Goal: Task Accomplishment & Management: Manage account settings

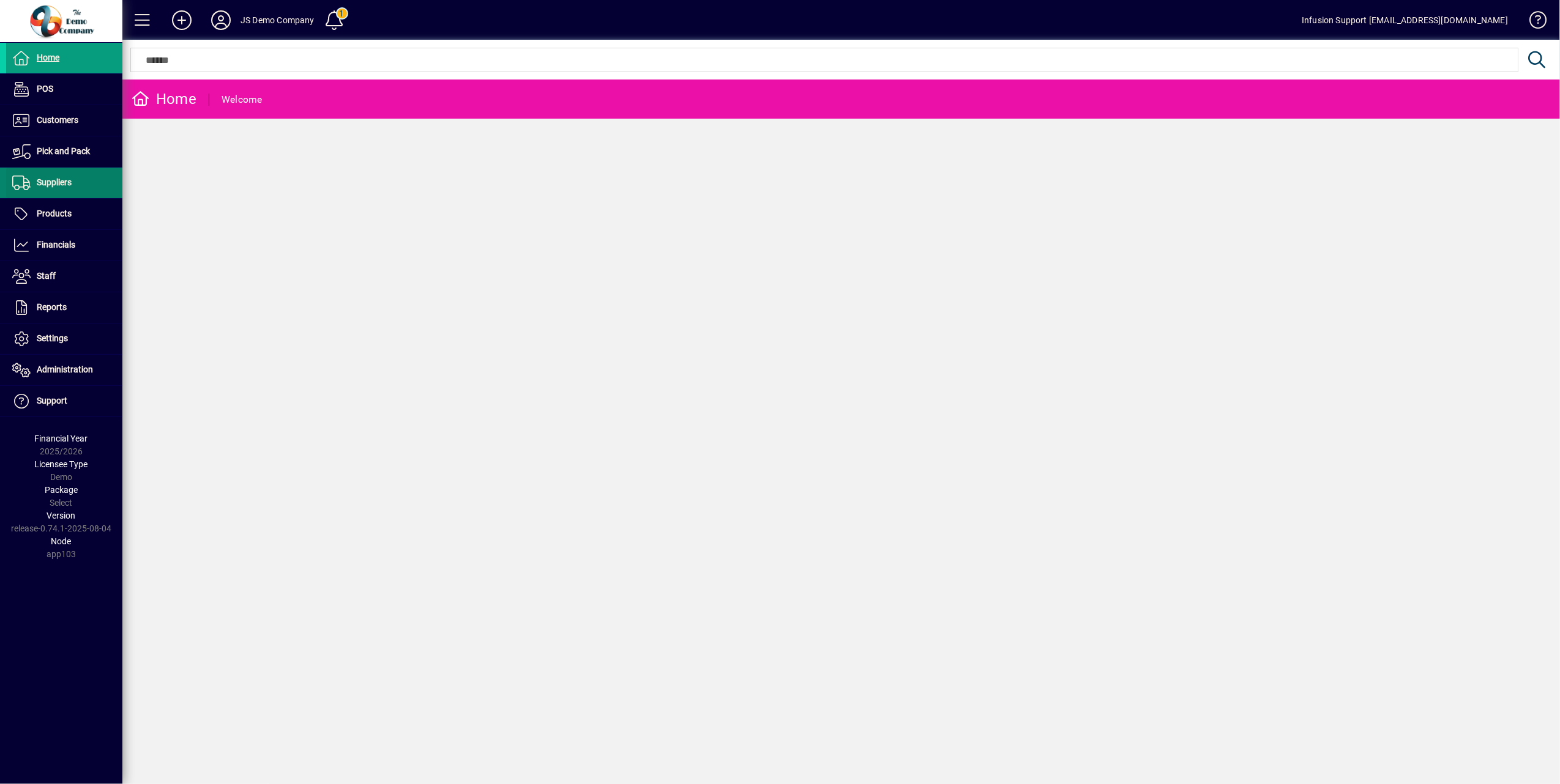
click at [66, 182] on span "Suppliers" at bounding box center [54, 182] width 35 height 10
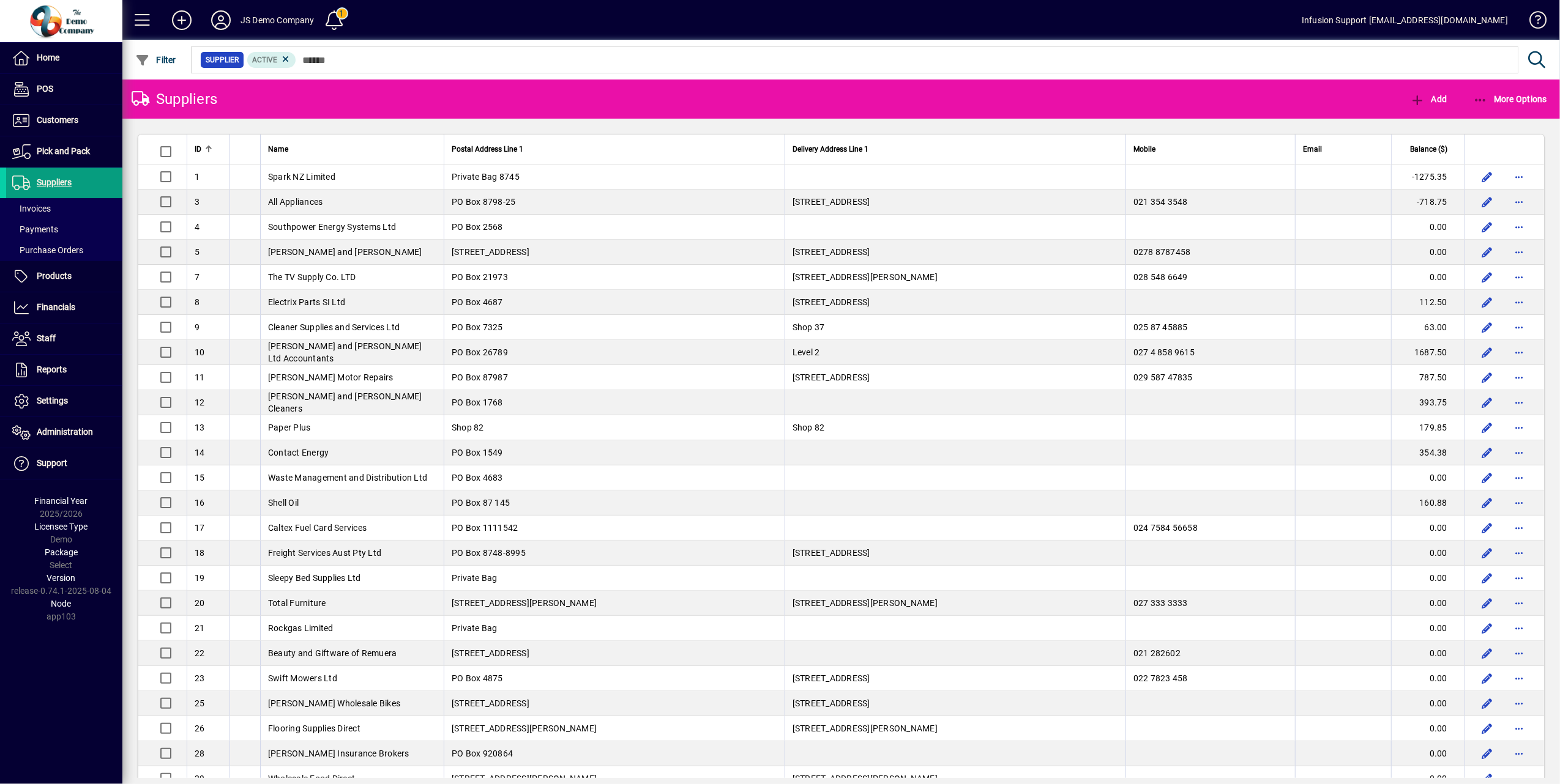
drag, startPoint x: 46, startPoint y: 208, endPoint x: 133, endPoint y: 217, distance: 87.5
click at [46, 206] on span "Invoices" at bounding box center [31, 208] width 39 height 10
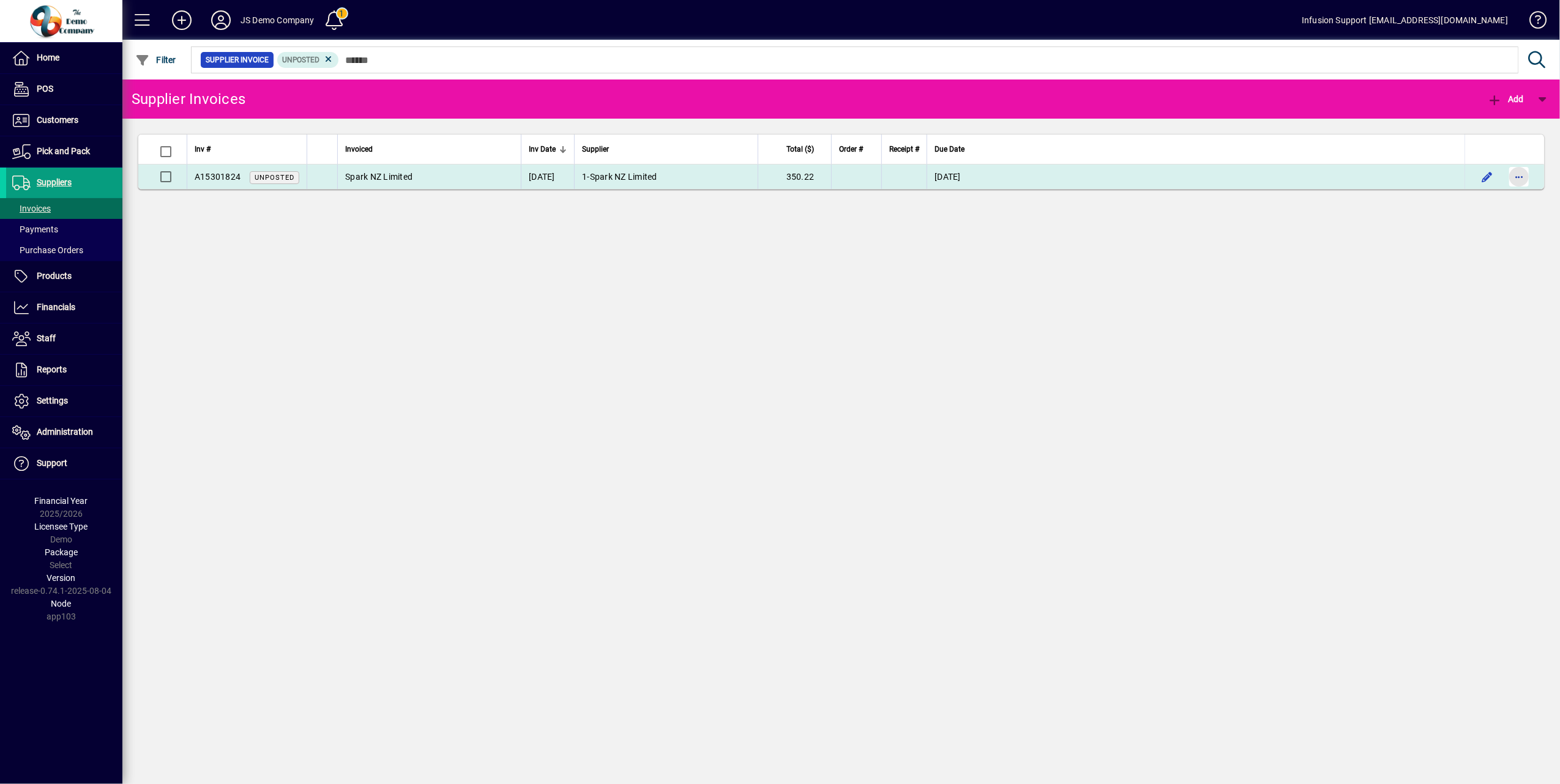
click at [1514, 177] on span "button" at bounding box center [1519, 176] width 29 height 29
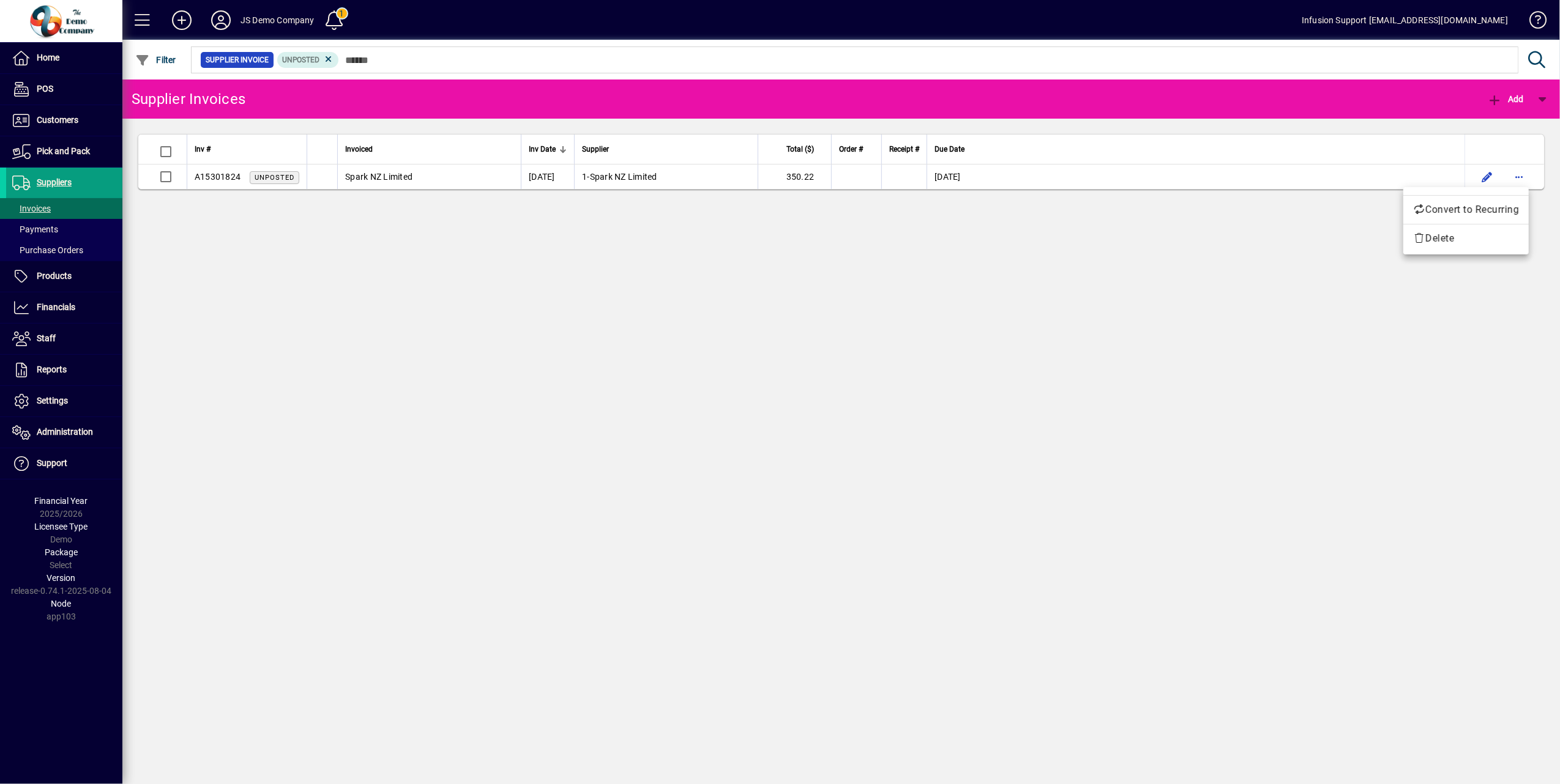
click at [1328, 310] on div at bounding box center [780, 392] width 1560 height 784
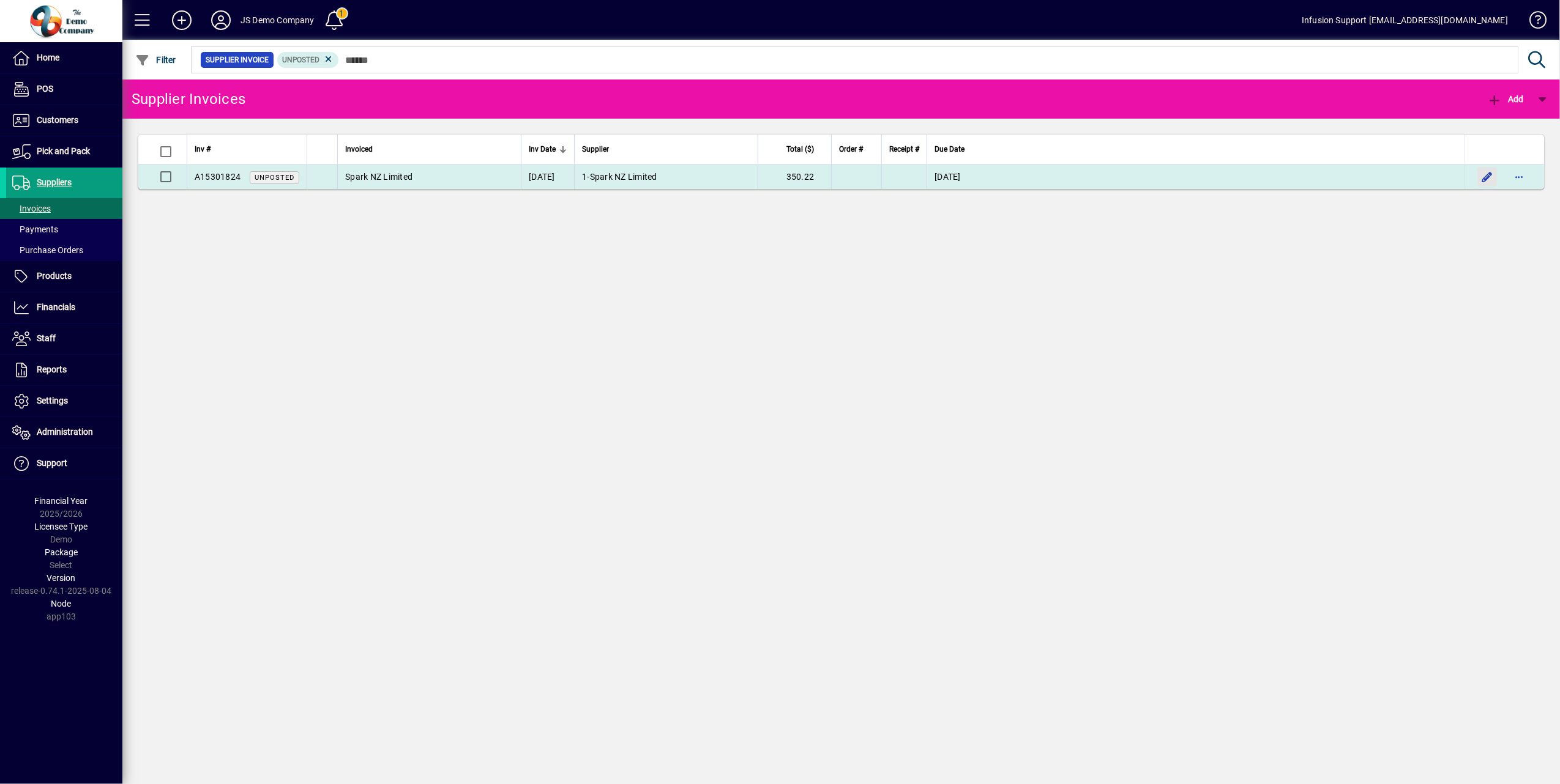
click at [1483, 176] on span "button" at bounding box center [1487, 176] width 29 height 29
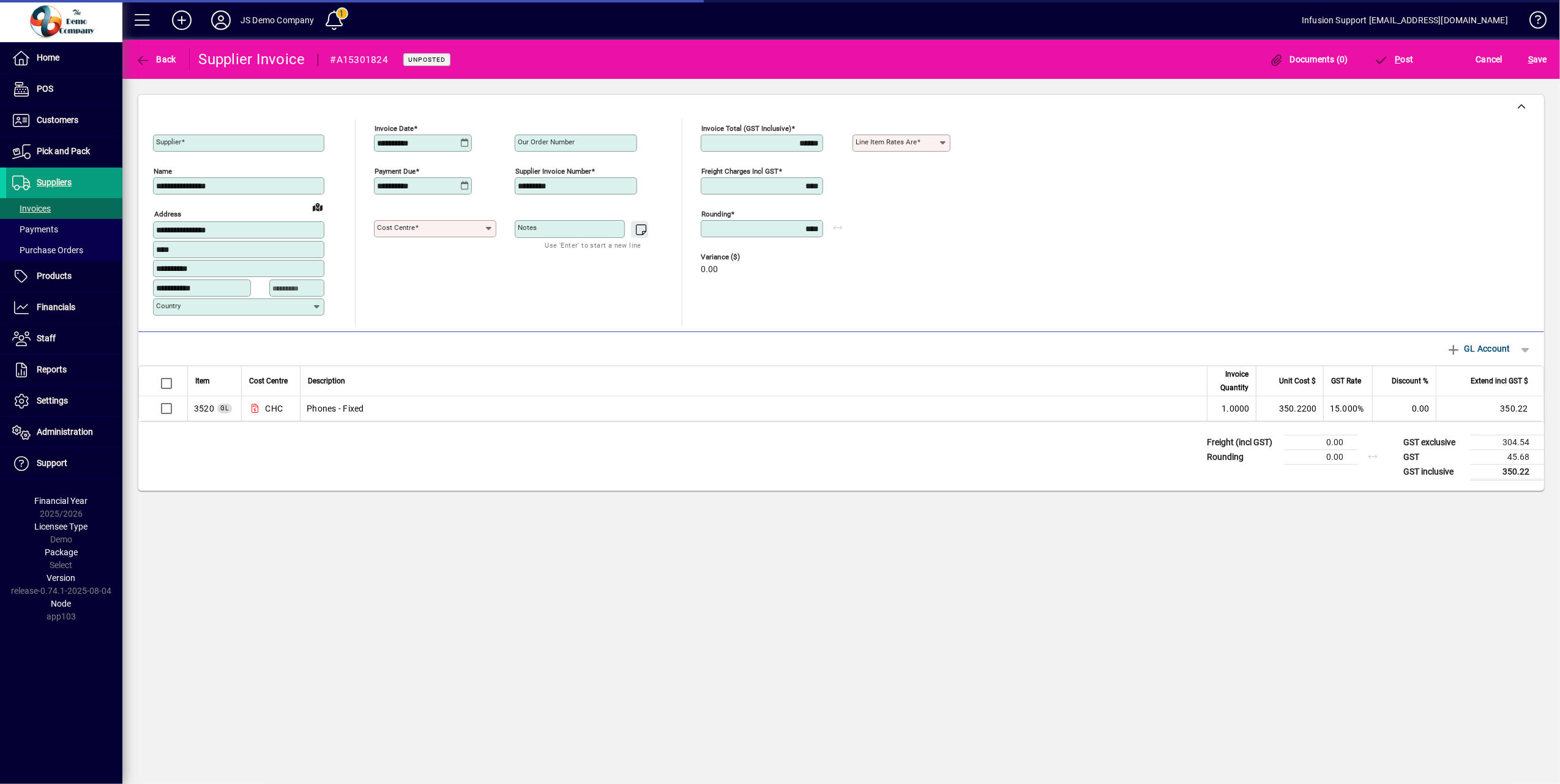
type input "***"
type input "**********"
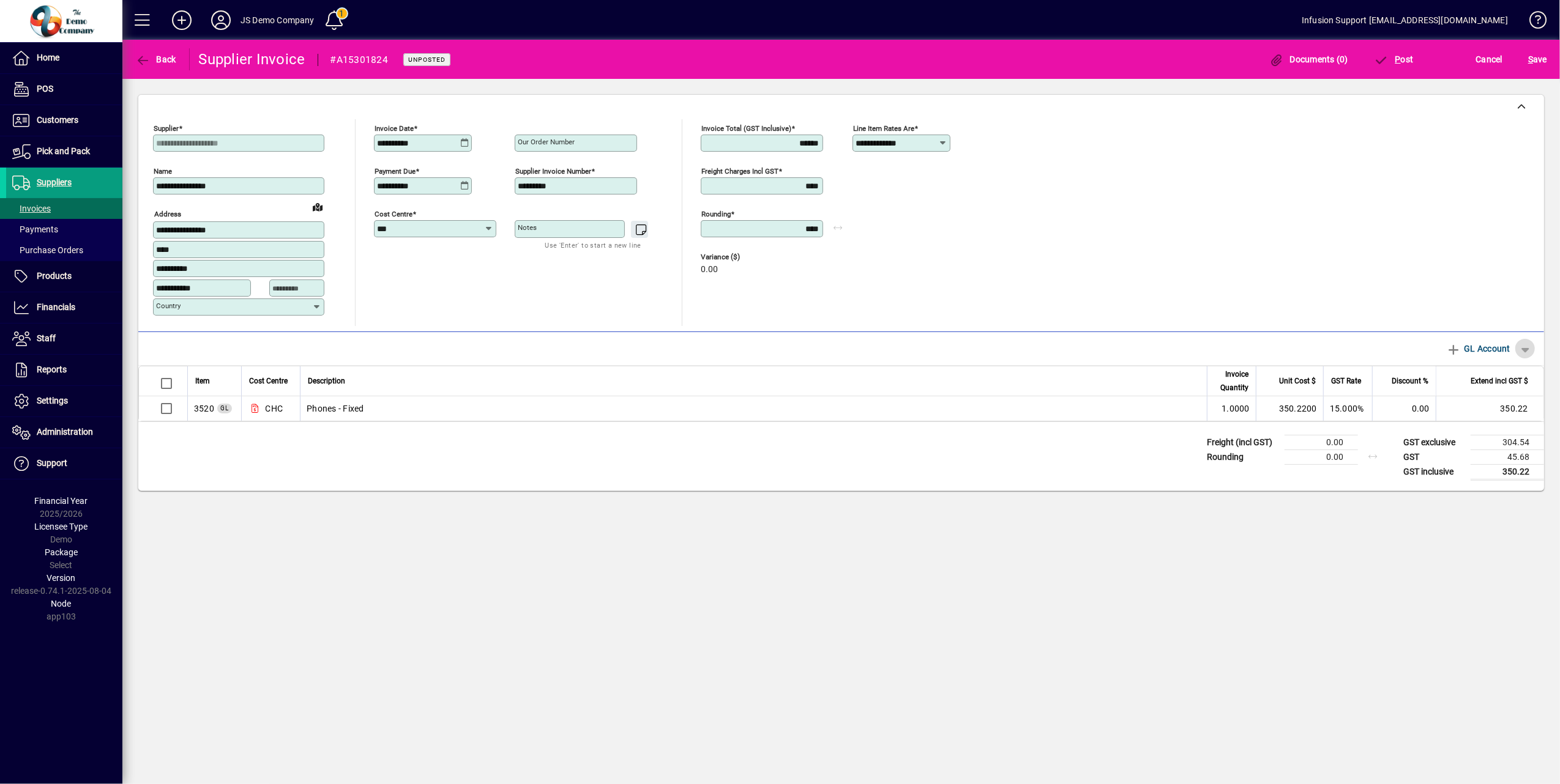
click at [1526, 350] on span "button" at bounding box center [1525, 348] width 29 height 29
click at [686, 474] on div at bounding box center [780, 392] width 1560 height 784
click at [1450, 348] on icon "button" at bounding box center [1453, 350] width 15 height 12
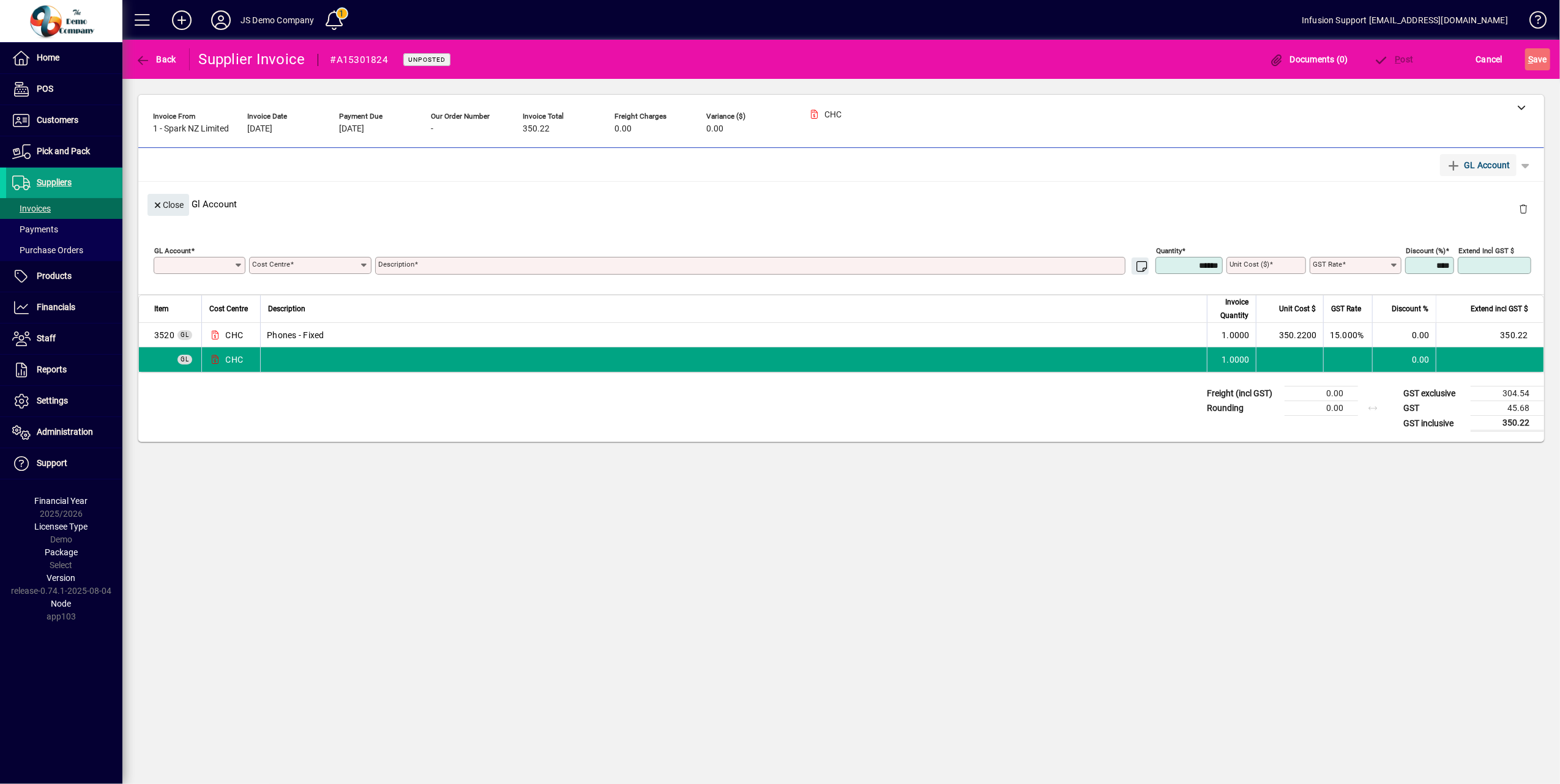
type input "***"
click at [137, 57] on icon "button" at bounding box center [143, 60] width 15 height 12
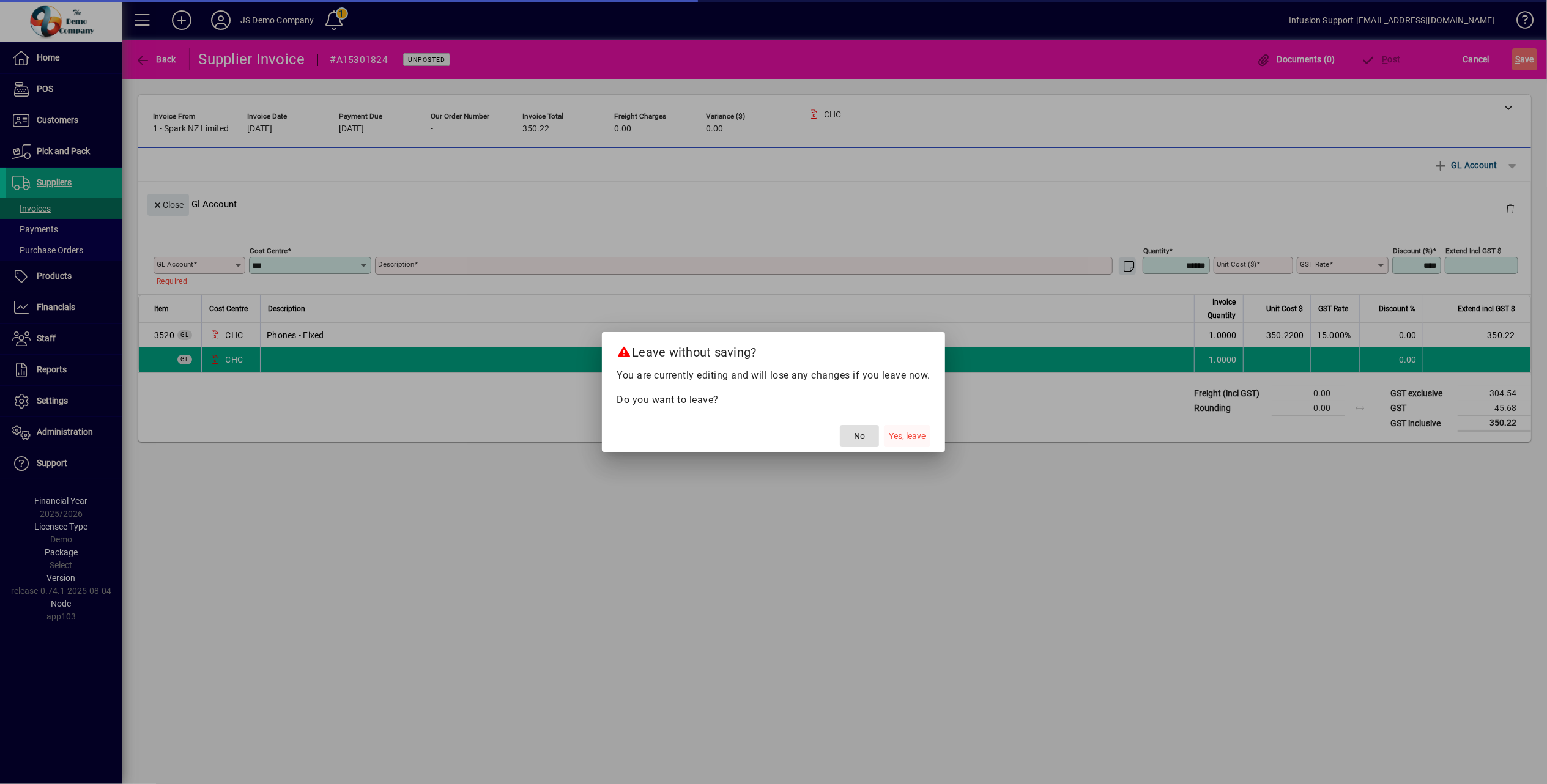
click at [913, 438] on span "Yes, leave" at bounding box center [907, 436] width 37 height 13
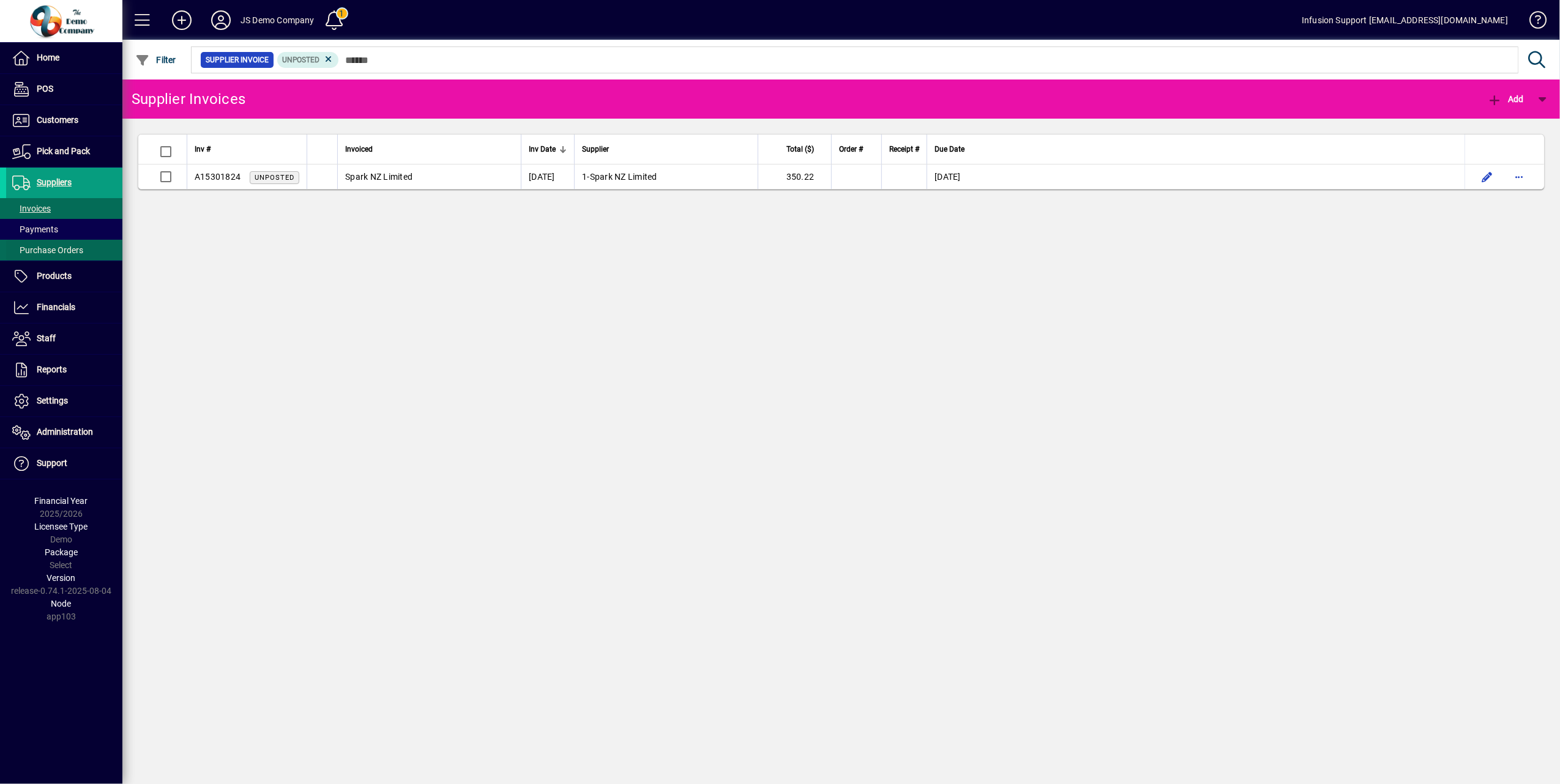
click at [72, 244] on span "Purchase Orders" at bounding box center [44, 250] width 77 height 13
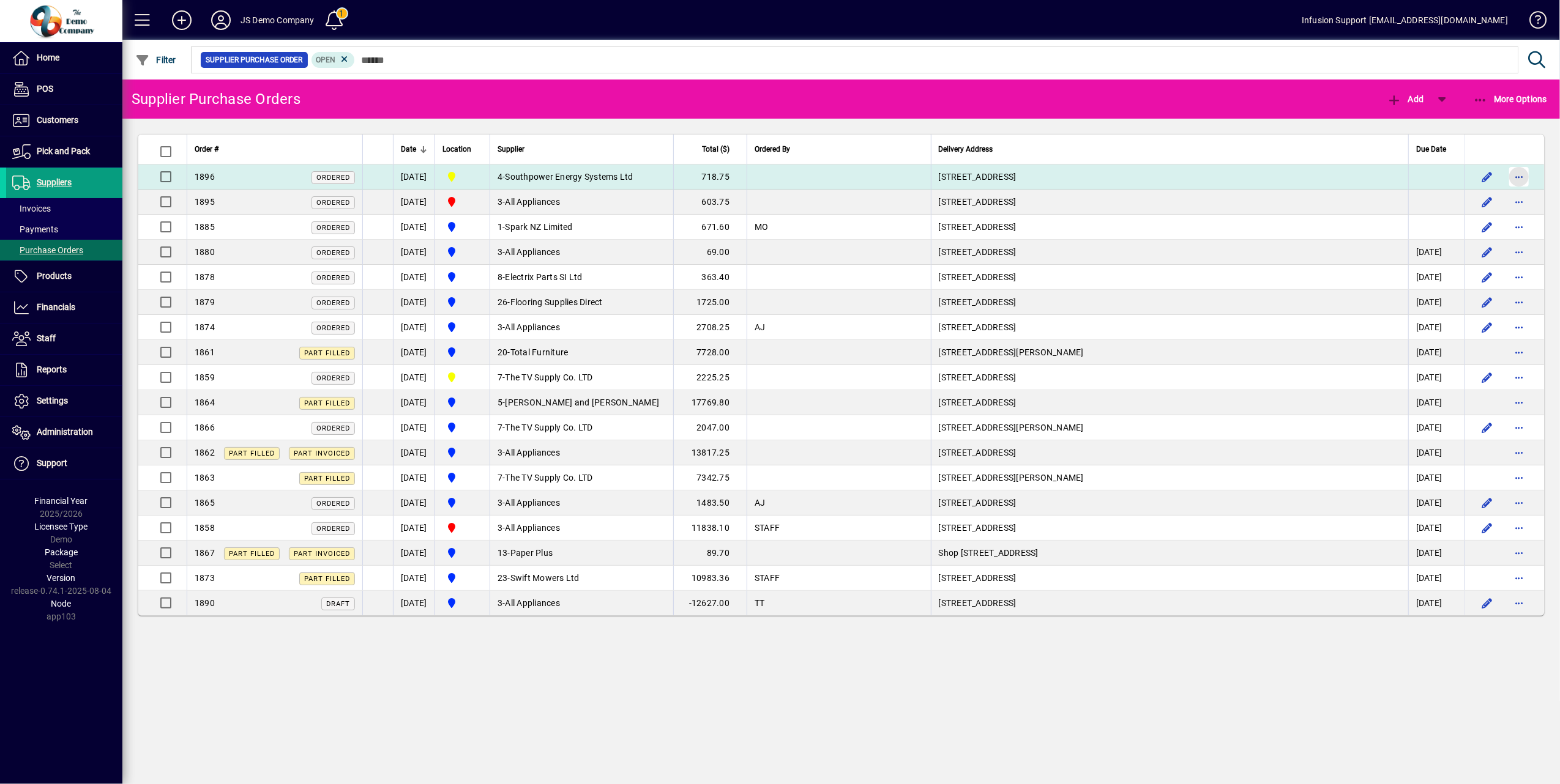
click at [1520, 176] on span "button" at bounding box center [1519, 176] width 29 height 29
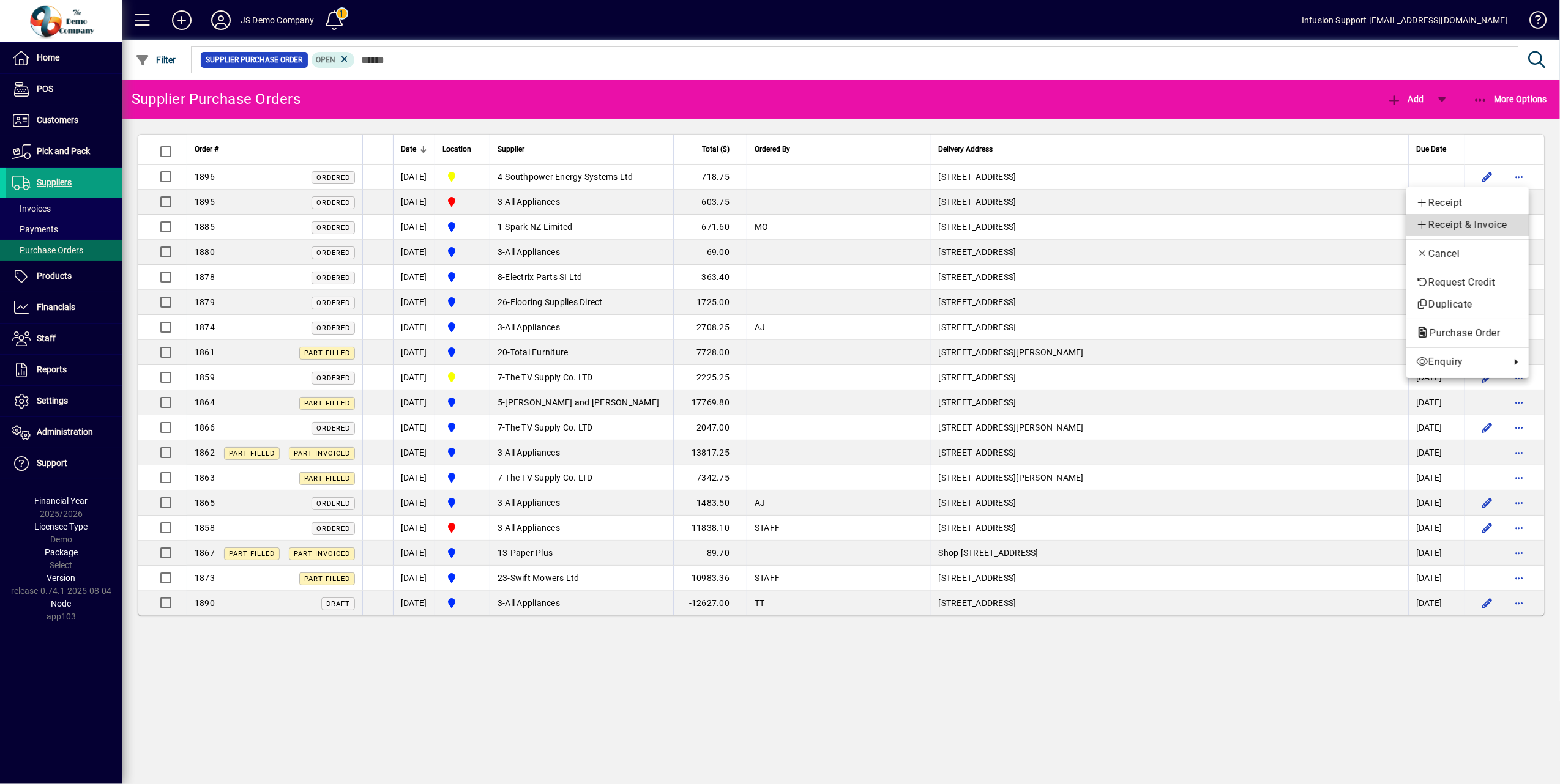
click at [1483, 219] on span "Receipt & Invoice" at bounding box center [1467, 225] width 103 height 15
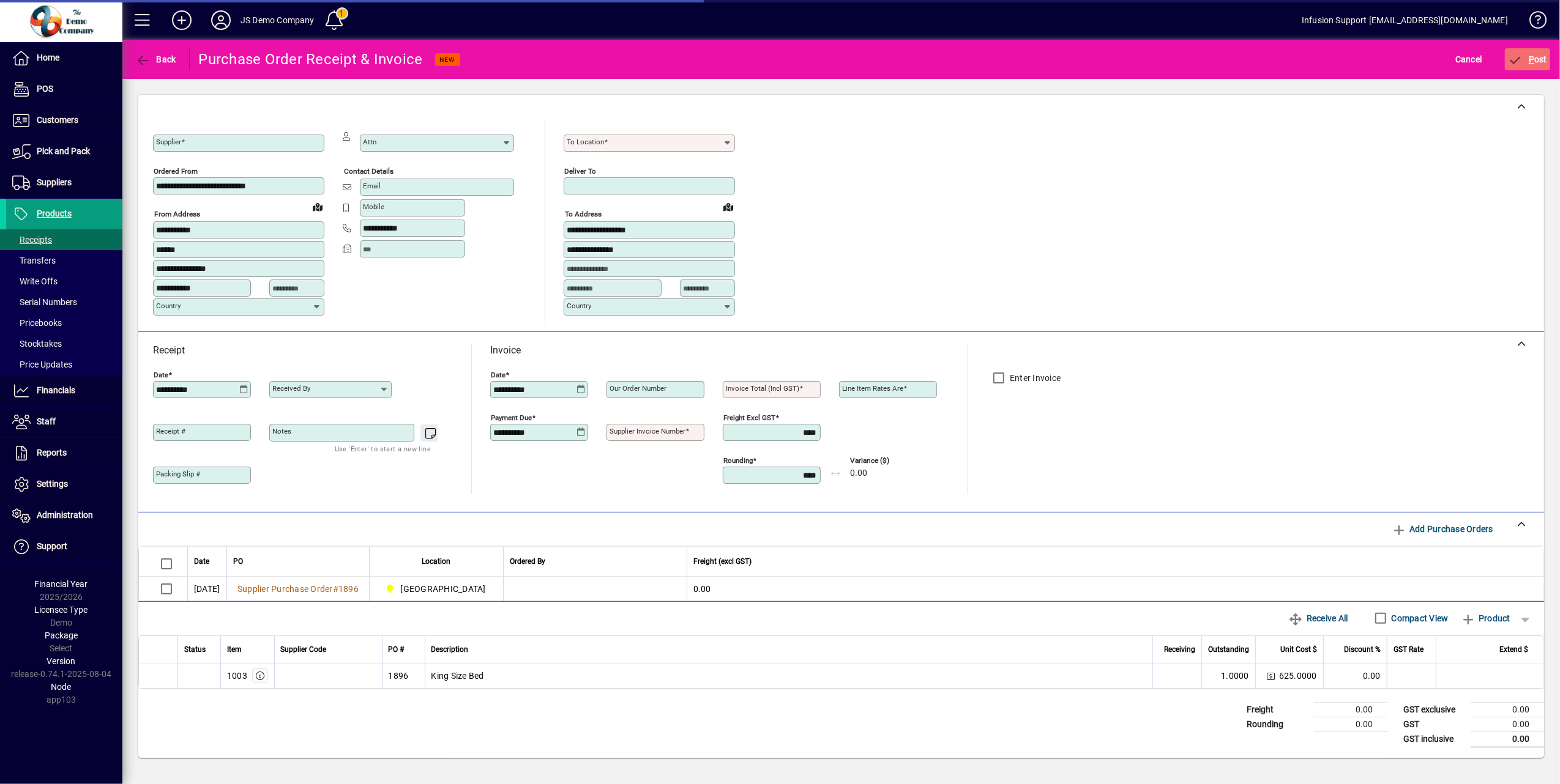
type input "**********"
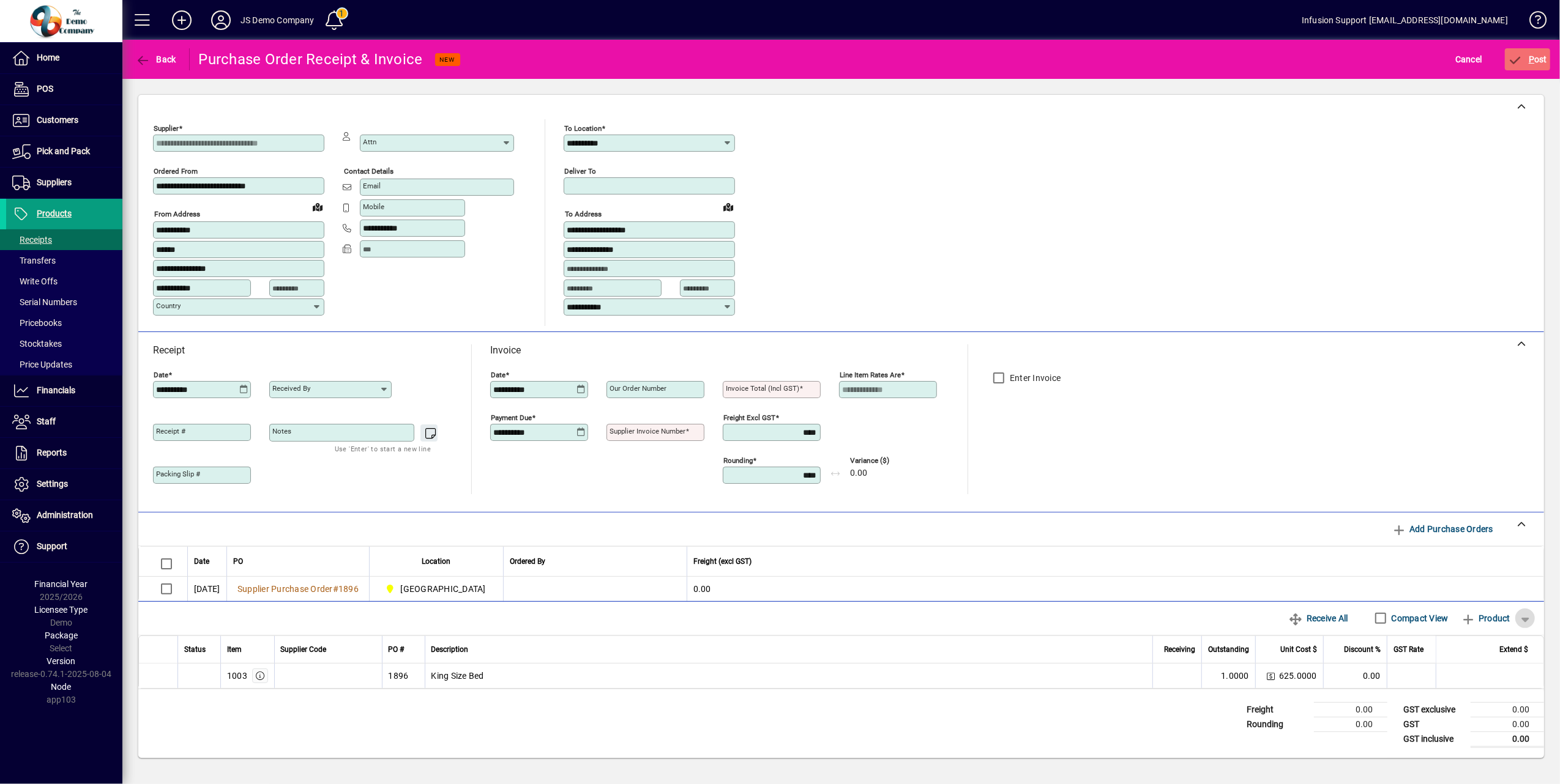
click at [1527, 620] on span "button" at bounding box center [1525, 619] width 29 height 29
click at [1070, 709] on div at bounding box center [780, 392] width 1560 height 784
click at [1477, 619] on span "Product" at bounding box center [1485, 618] width 50 height 20
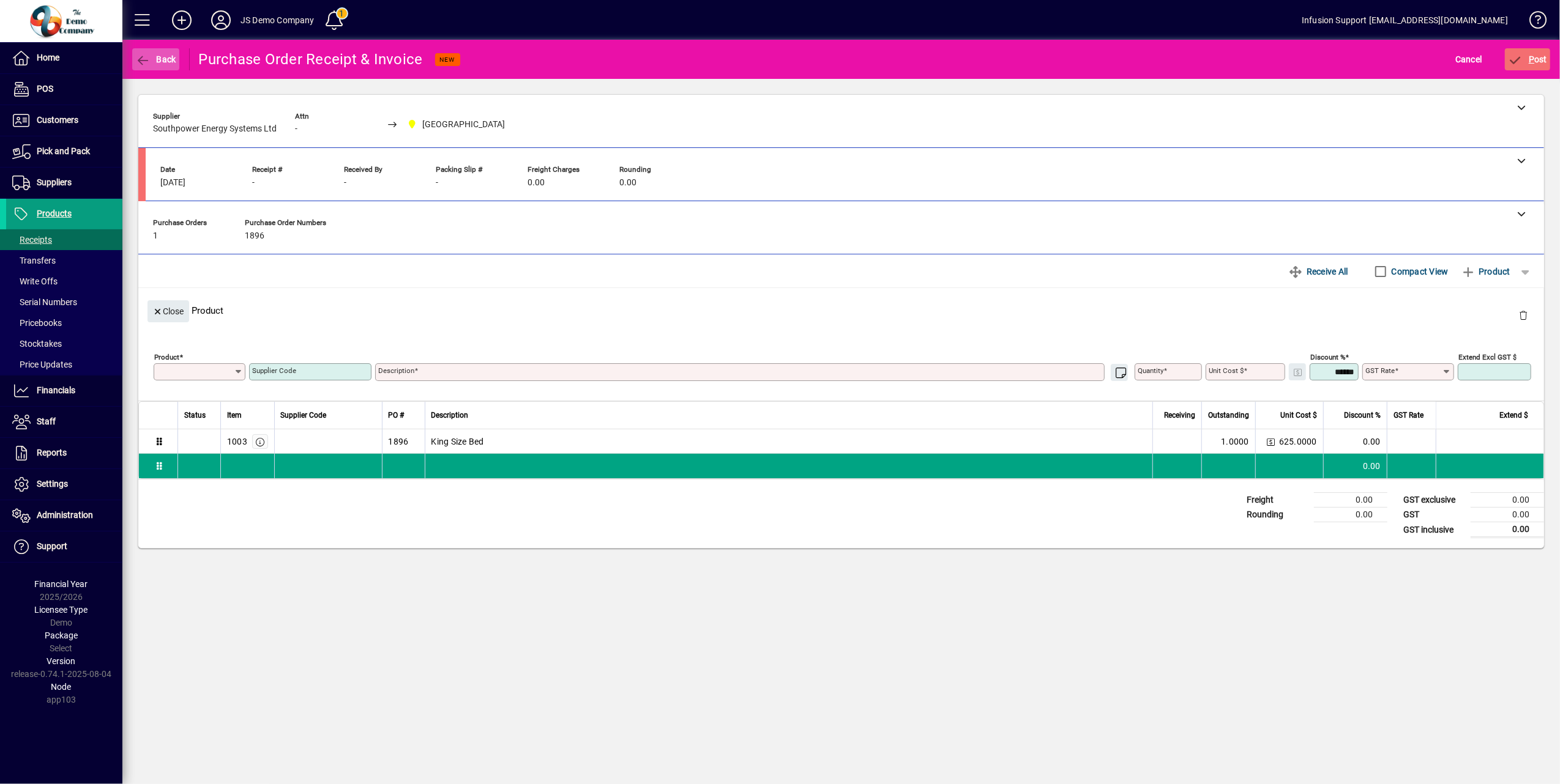
click at [138, 59] on icon "button" at bounding box center [143, 60] width 15 height 12
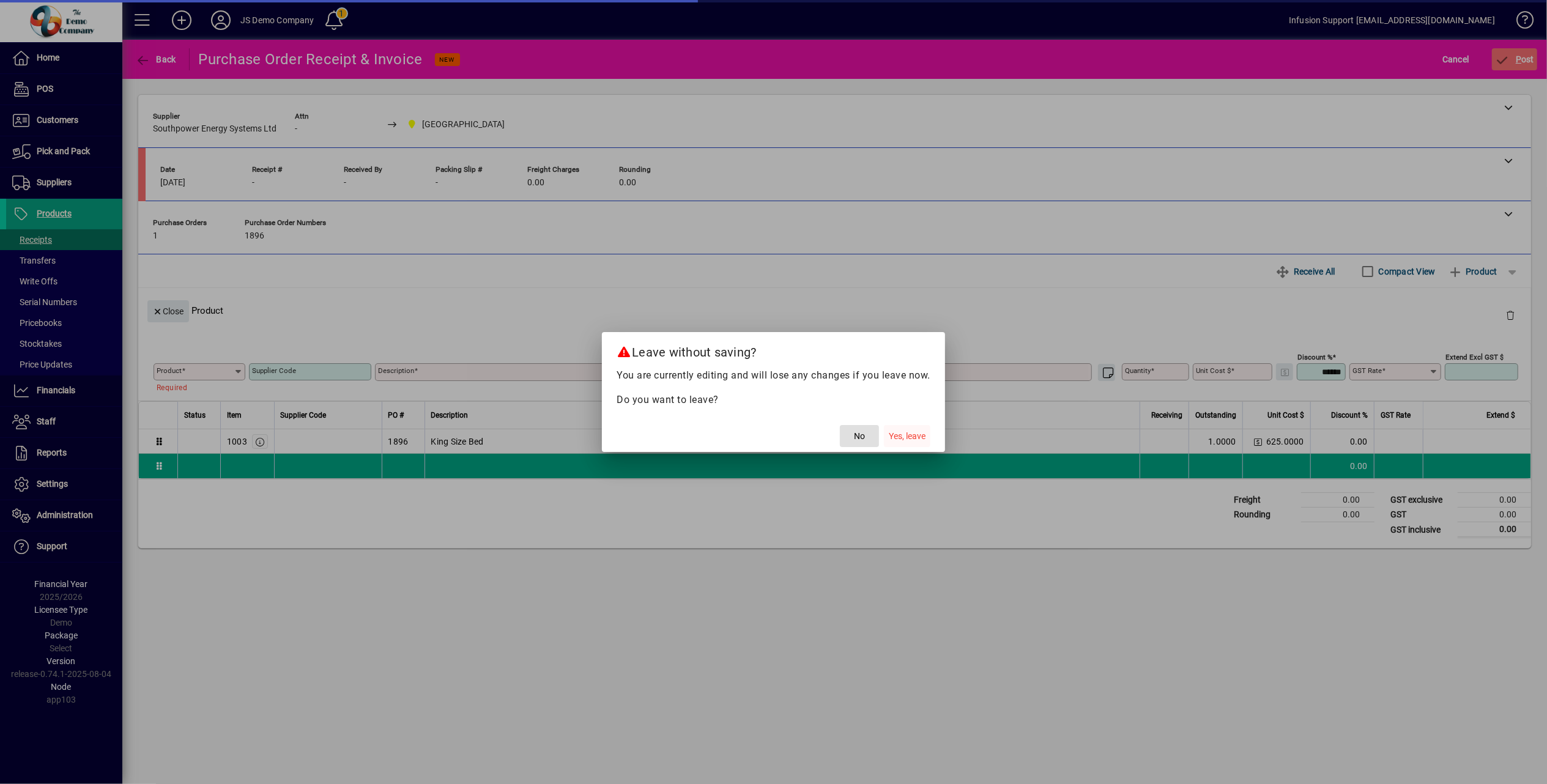
click at [922, 433] on span "Yes, leave" at bounding box center [907, 436] width 37 height 13
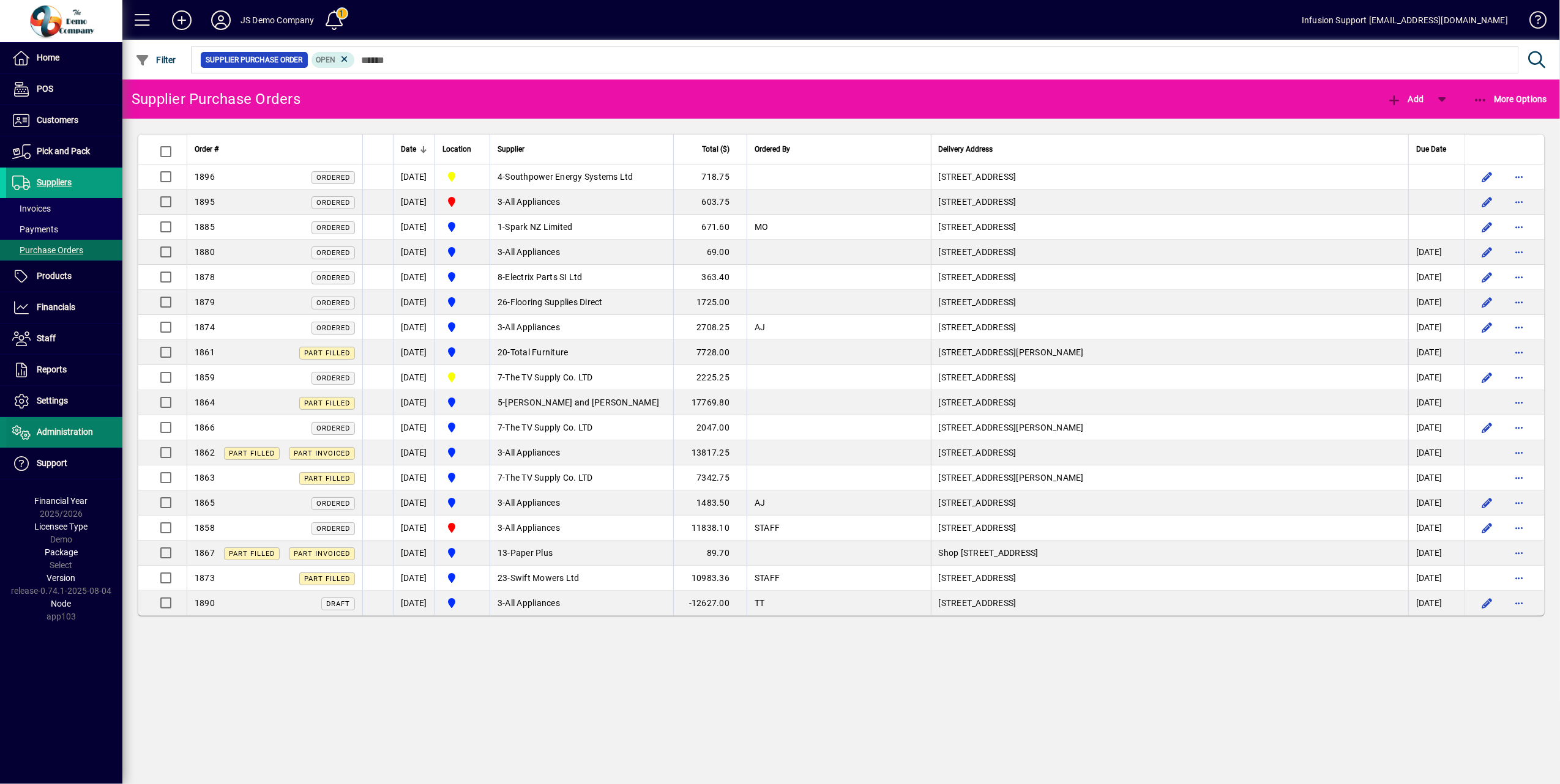
click at [66, 433] on span "Administration" at bounding box center [64, 431] width 56 height 10
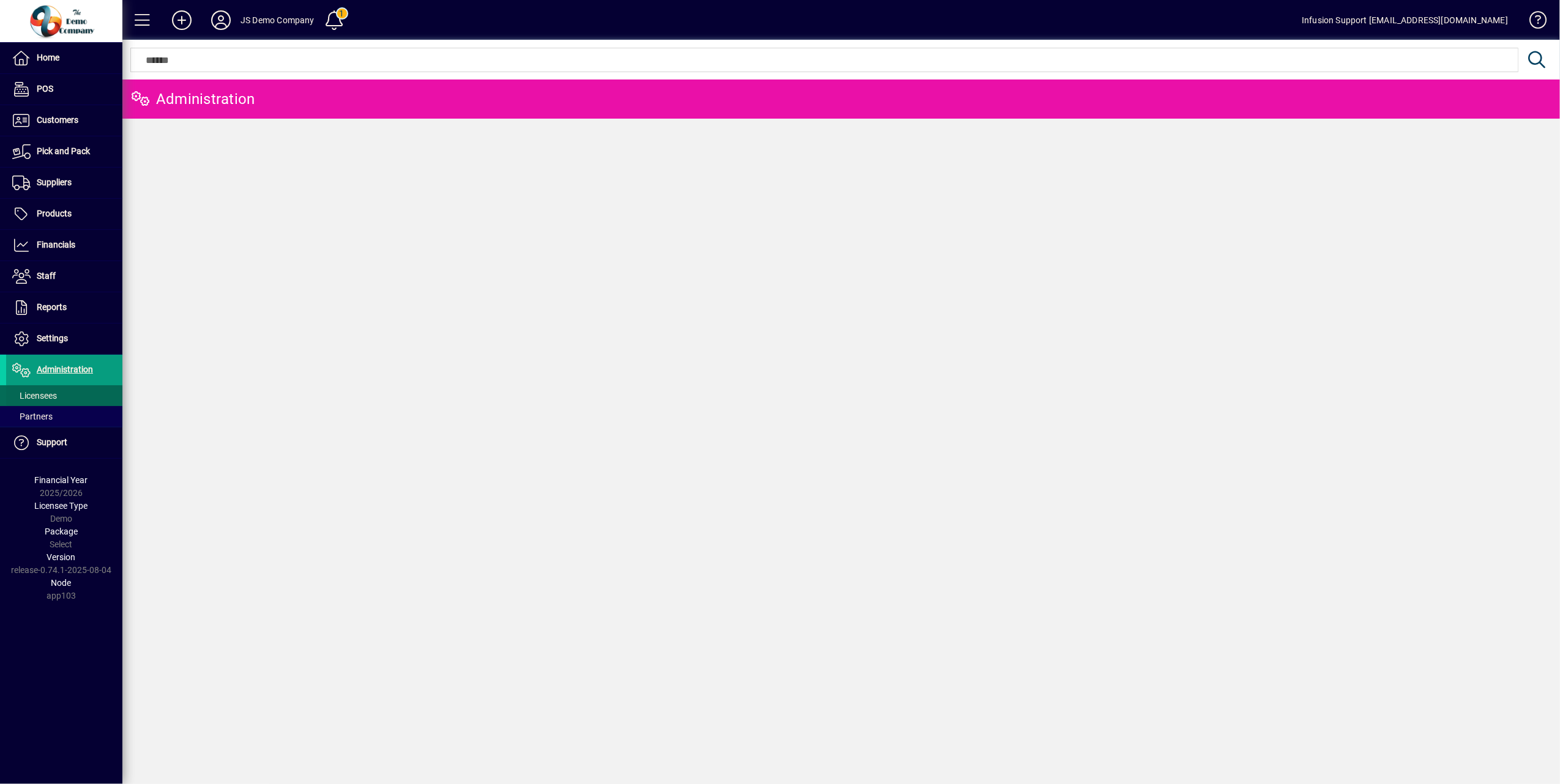
click at [39, 392] on span "Licensees" at bounding box center [34, 395] width 45 height 10
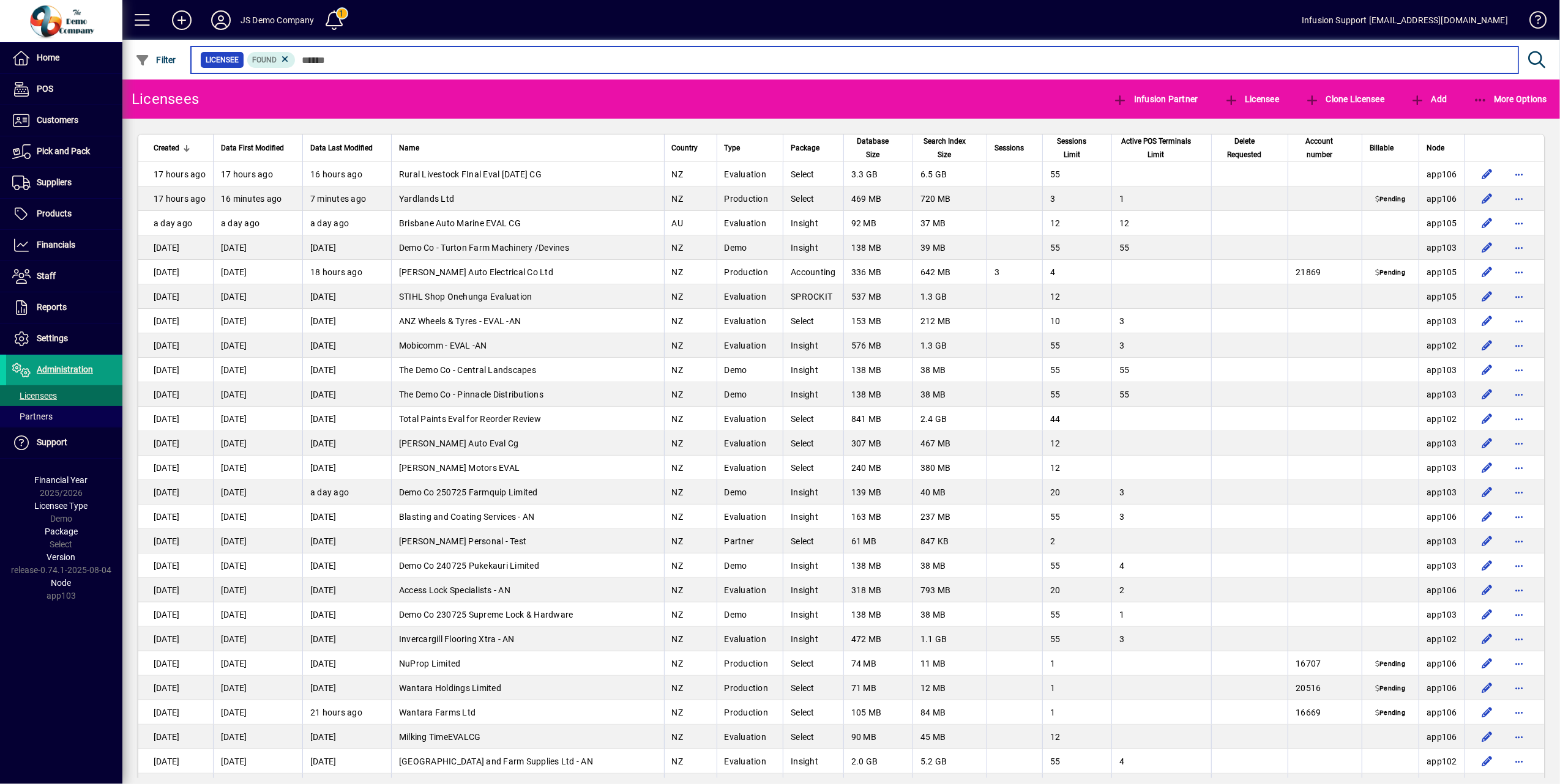
click at [370, 61] on input "text" at bounding box center [902, 59] width 1213 height 17
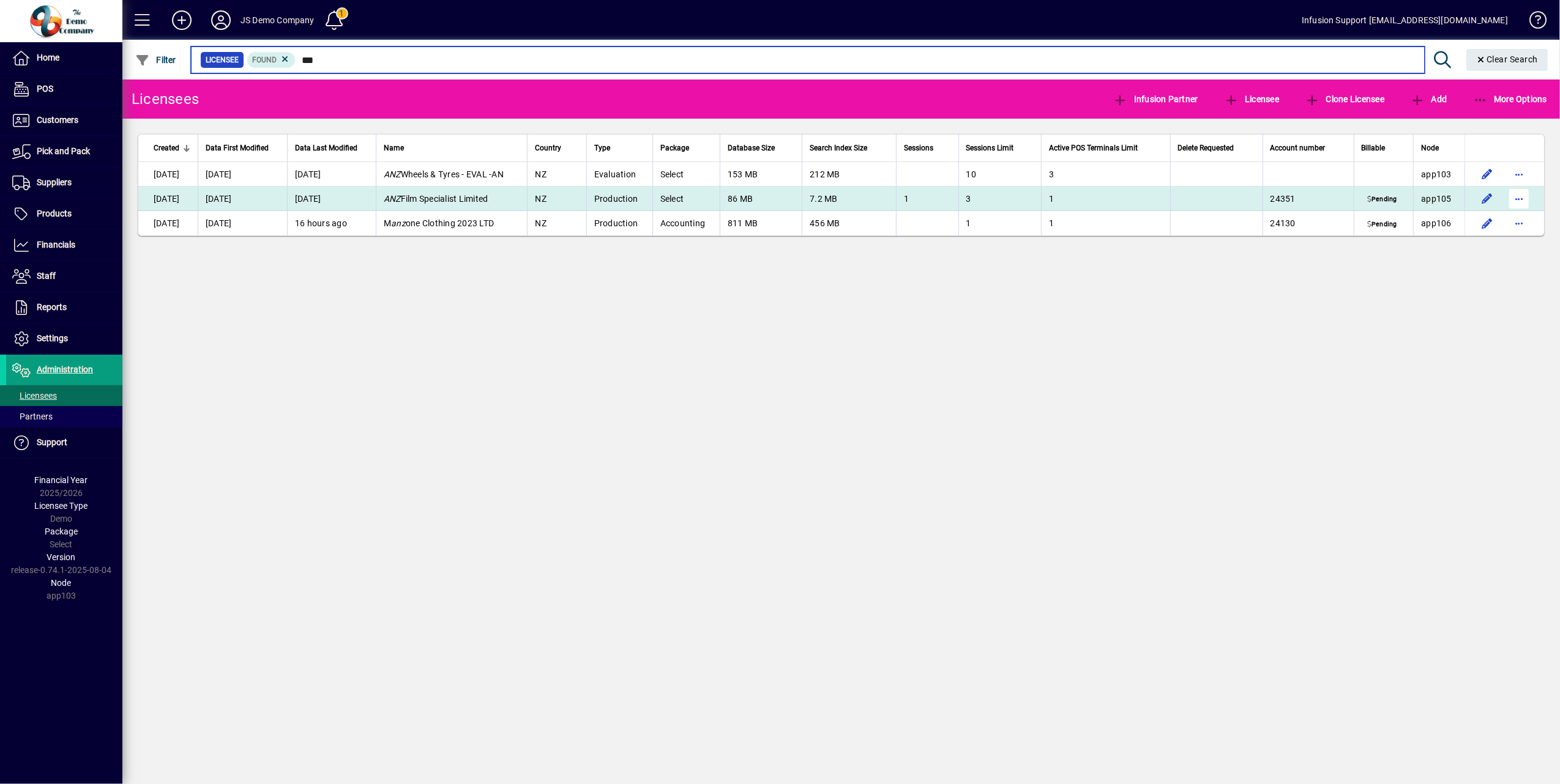
type input "***"
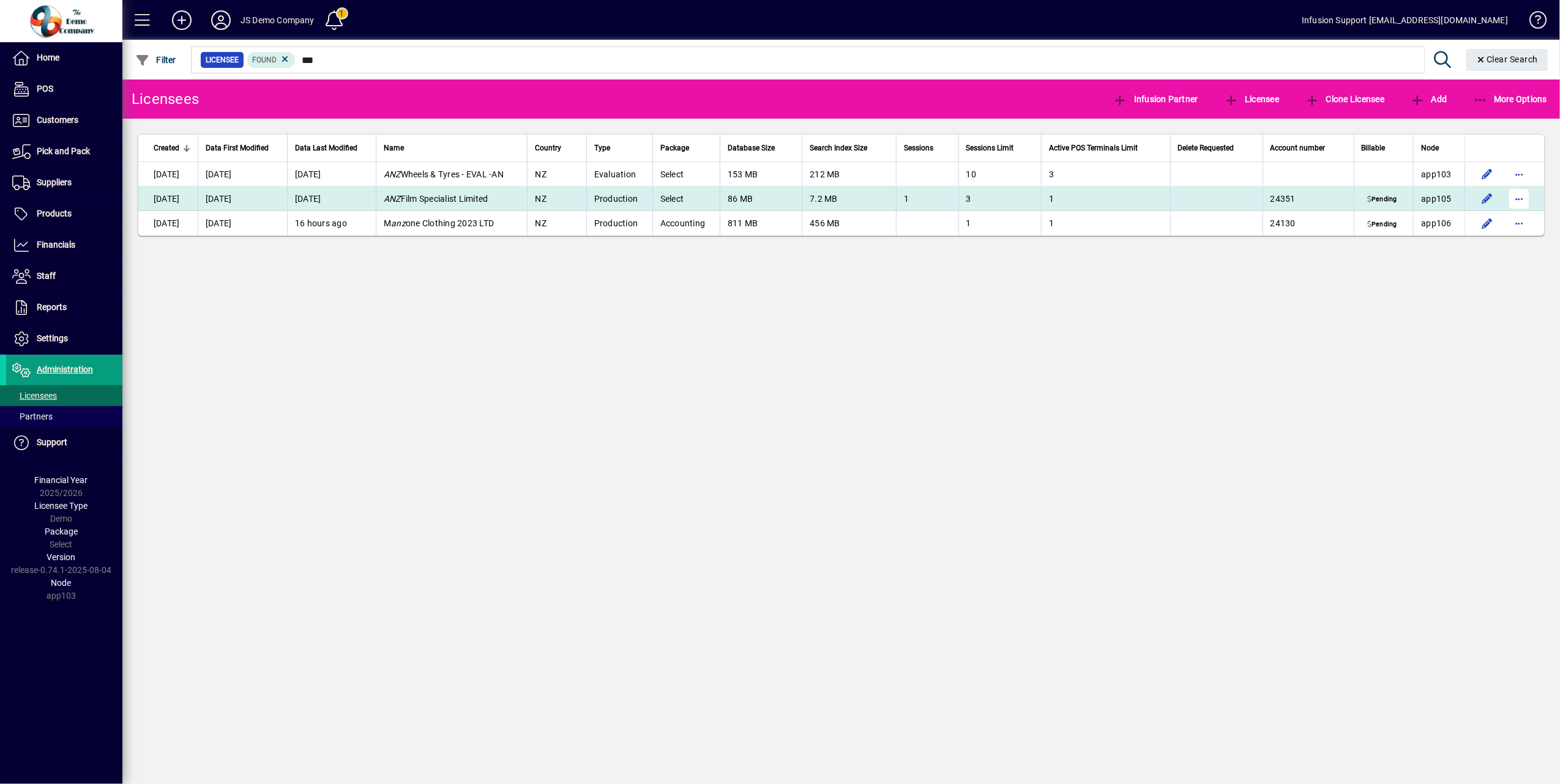
click at [1523, 197] on span "button" at bounding box center [1519, 198] width 29 height 29
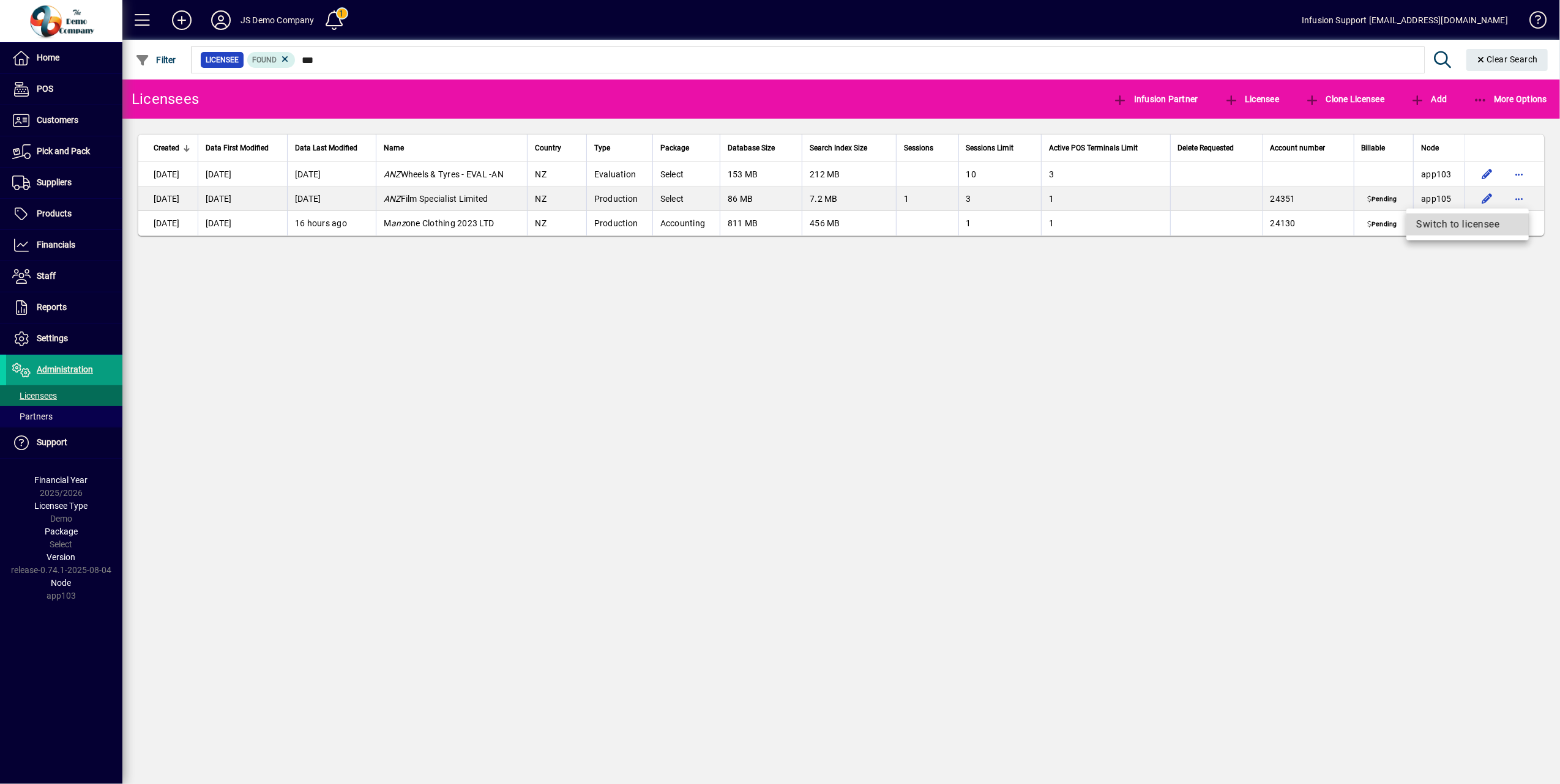
click at [1477, 224] on span "Switch to licensee" at bounding box center [1467, 225] width 103 height 15
